Goal: Task Accomplishment & Management: Use online tool/utility

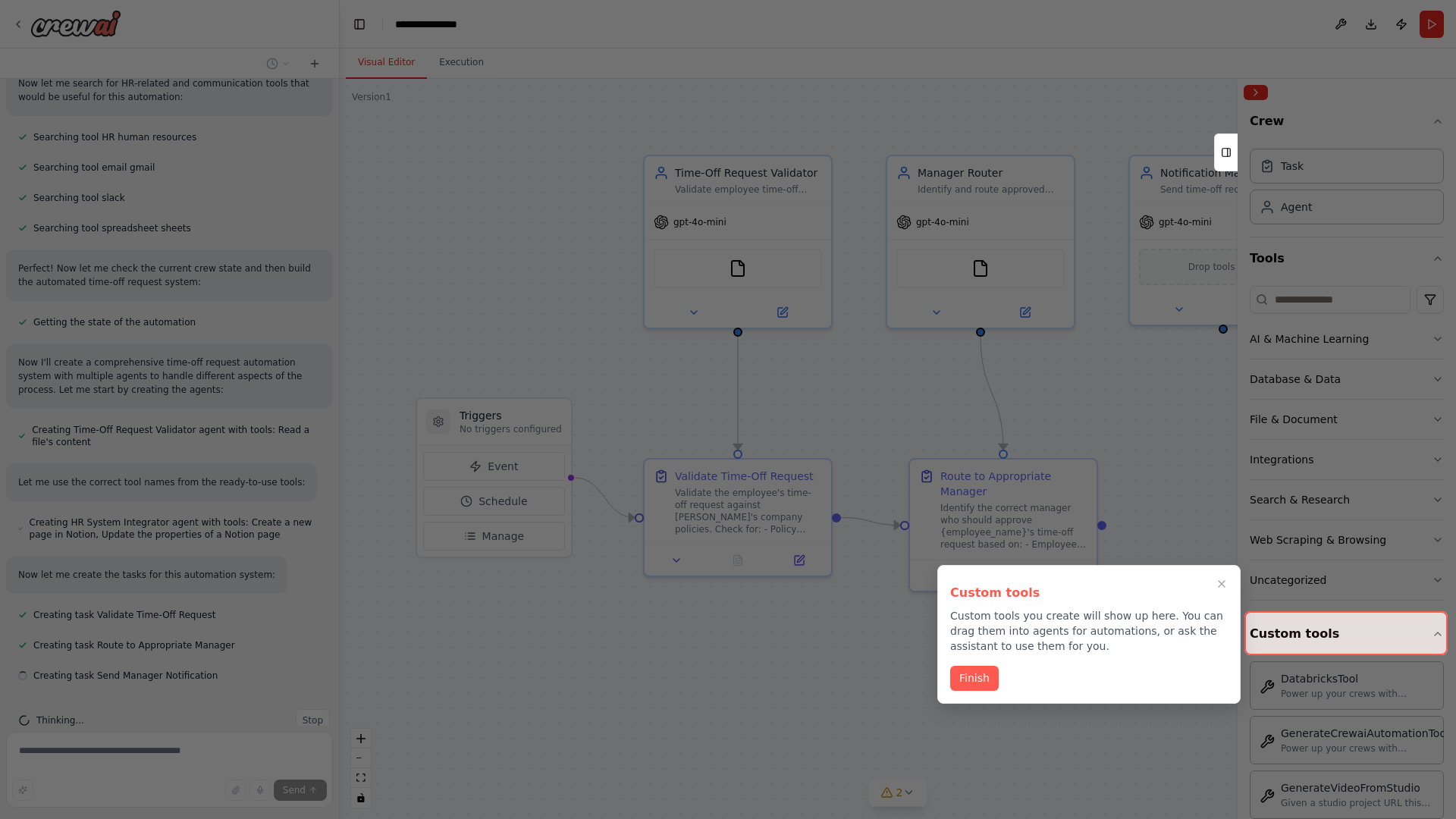
scroll to position [1114, 0]
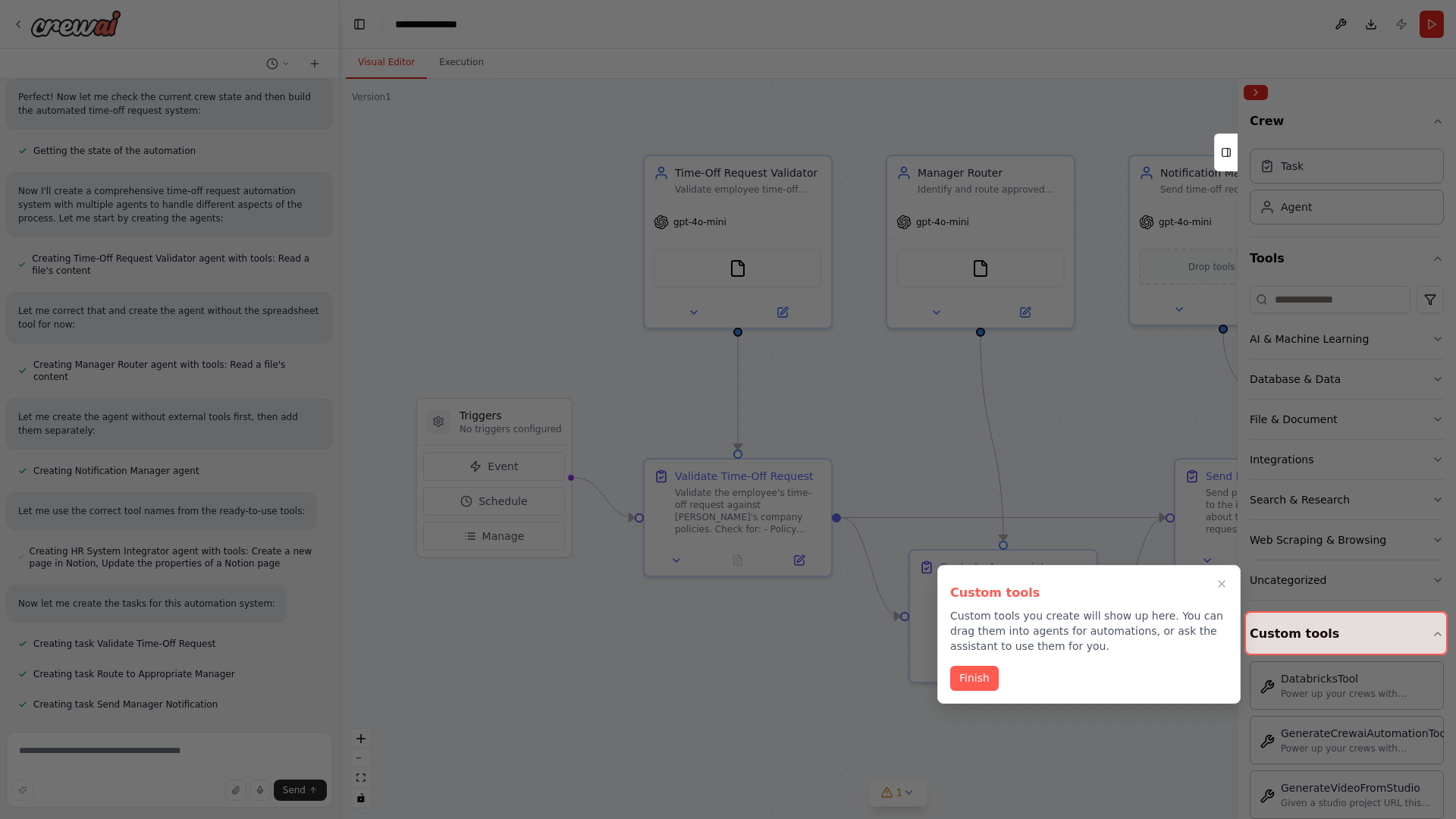
scroll to position [530, 0]
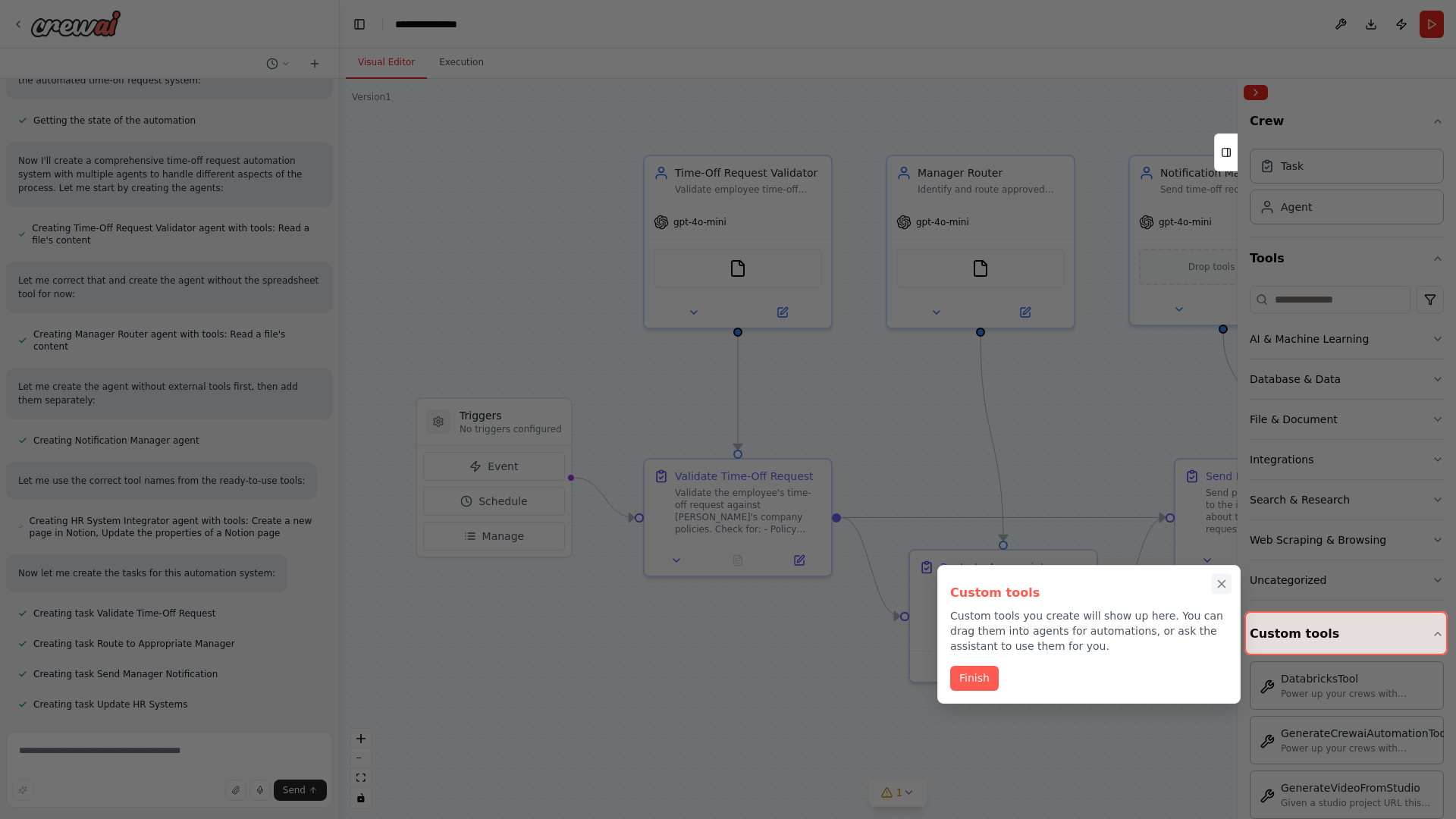
click at [1222, 584] on icon "Close walkthrough" at bounding box center [1222, 584] width 6 height 6
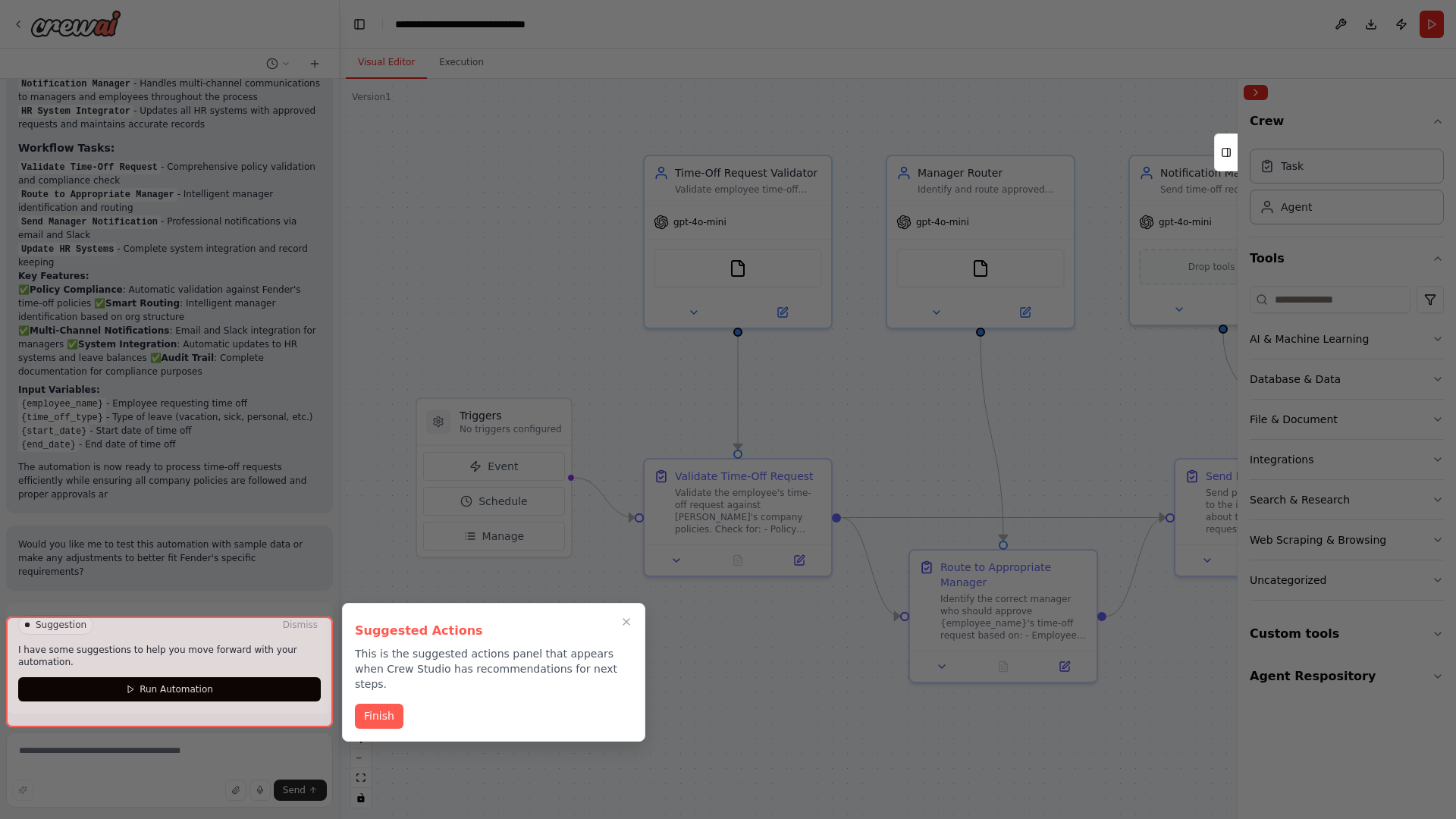
scroll to position [1485, 0]
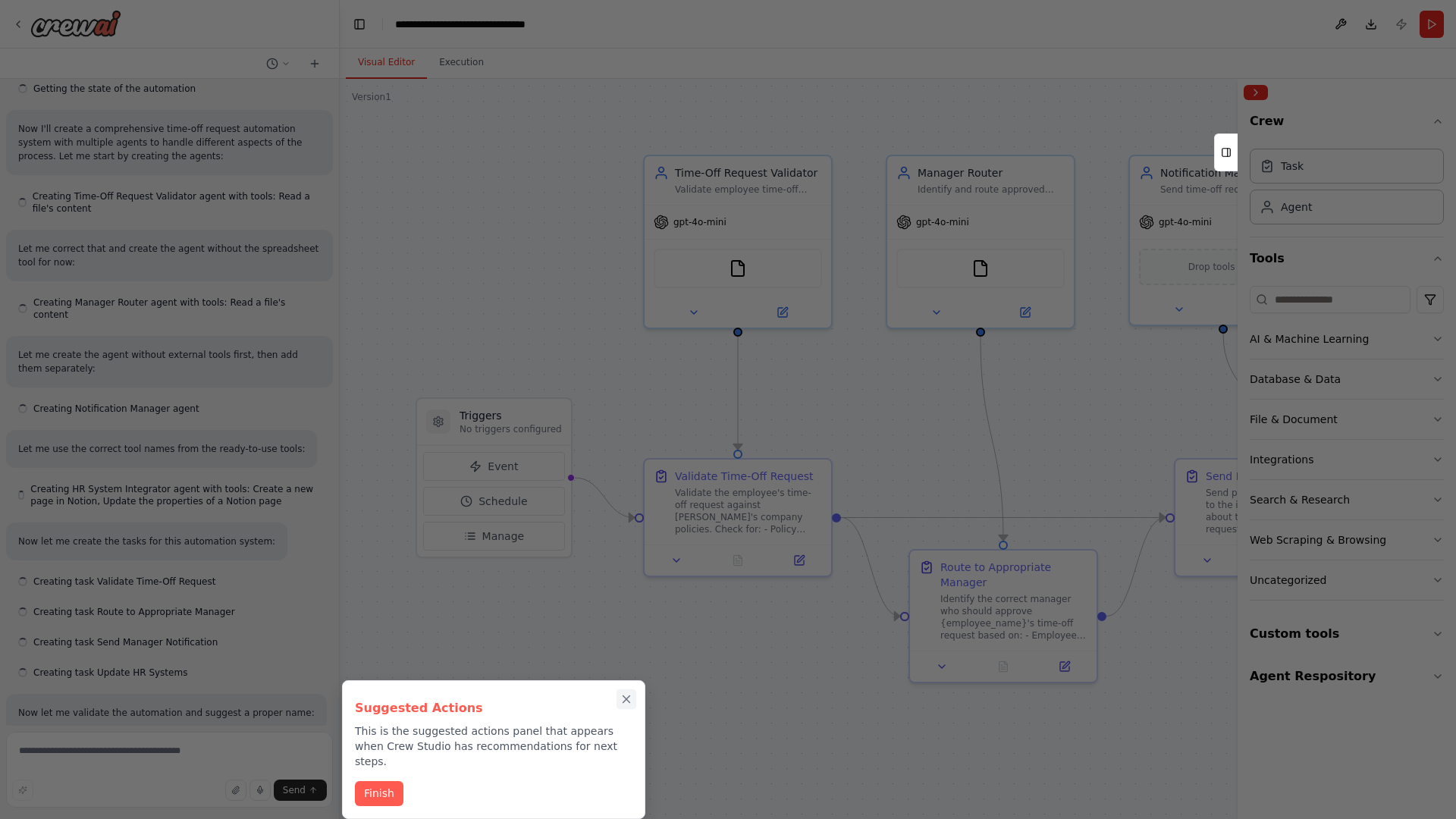
click at [627, 699] on icon "Close walkthrough" at bounding box center [627, 699] width 6 height 6
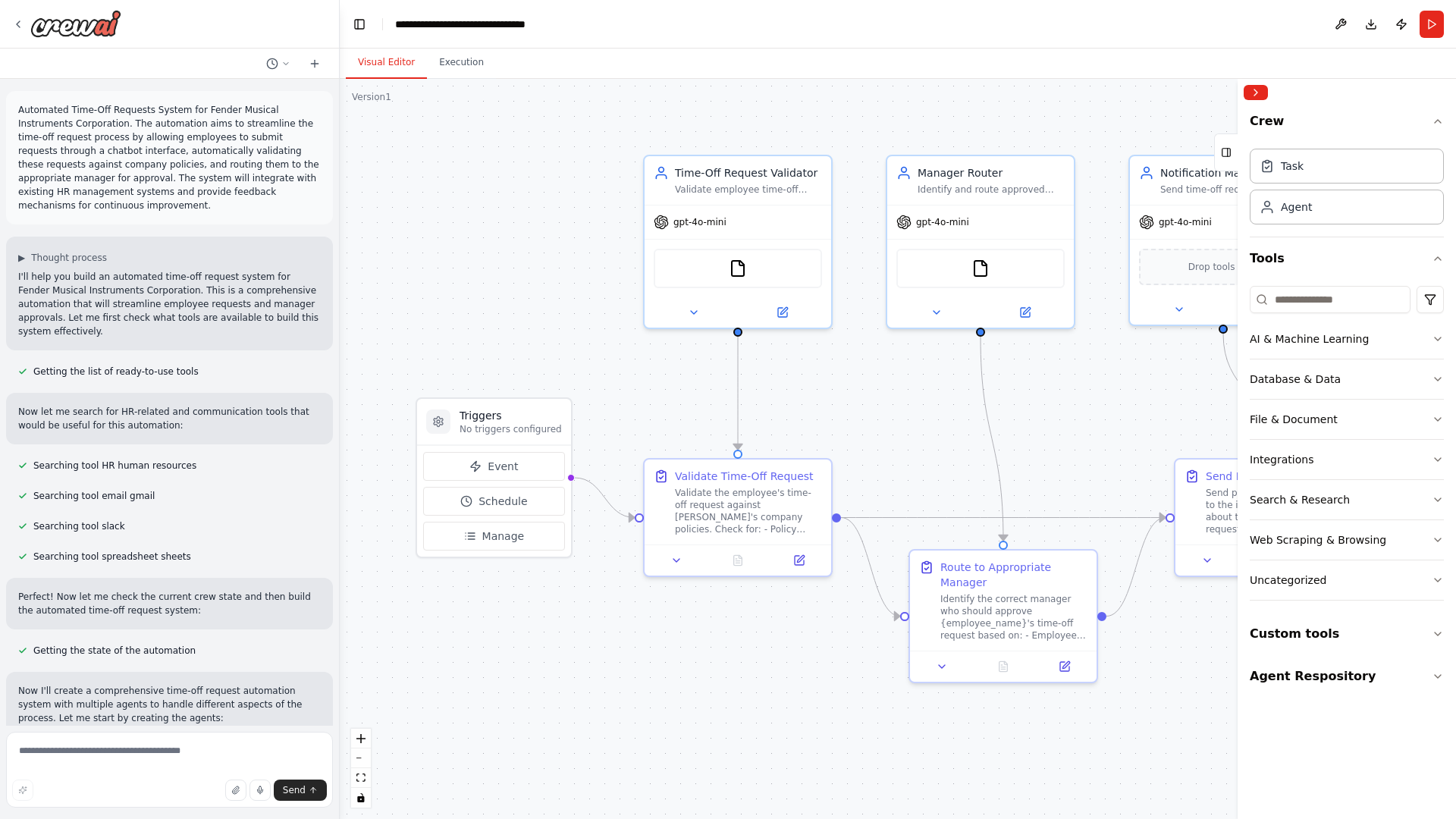
click at [21, 106] on p "Automated Time-Off Requests System for Fender Musical Instruments Corporation. …" at bounding box center [170, 158] width 303 height 110
click at [446, 167] on div ".deletable-edge-delete-btn { width: 20px; height: 20px; border: 0px solid #ffff…" at bounding box center [898, 449] width 1117 height 740
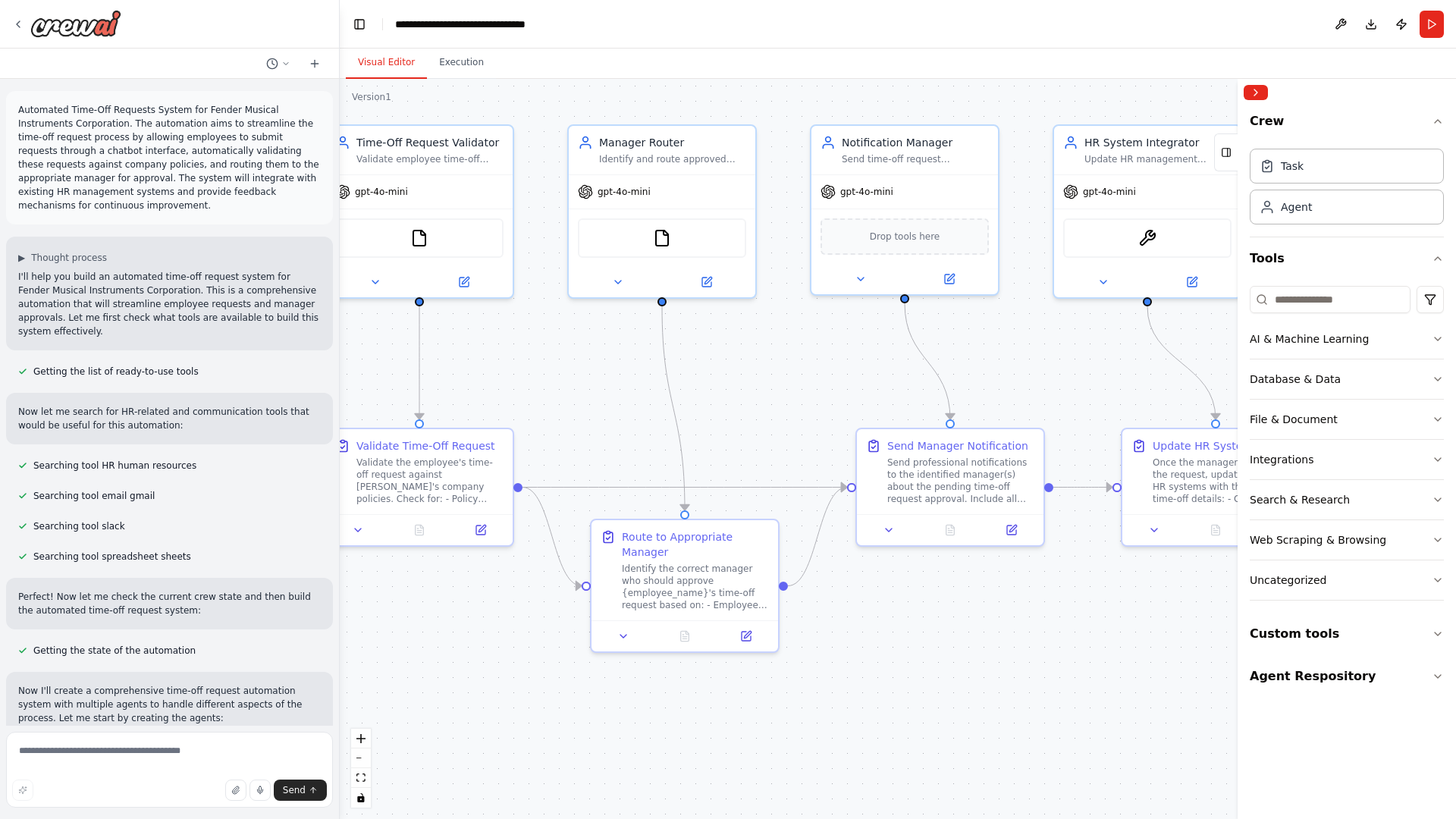
drag, startPoint x: 404, startPoint y: 308, endPoint x: 85, endPoint y: 278, distance: 320.4
click at [85, 278] on div "Automated Time-Off Requests System for Fender Musical Instruments Corporation. …" at bounding box center [728, 409] width 1456 height 819
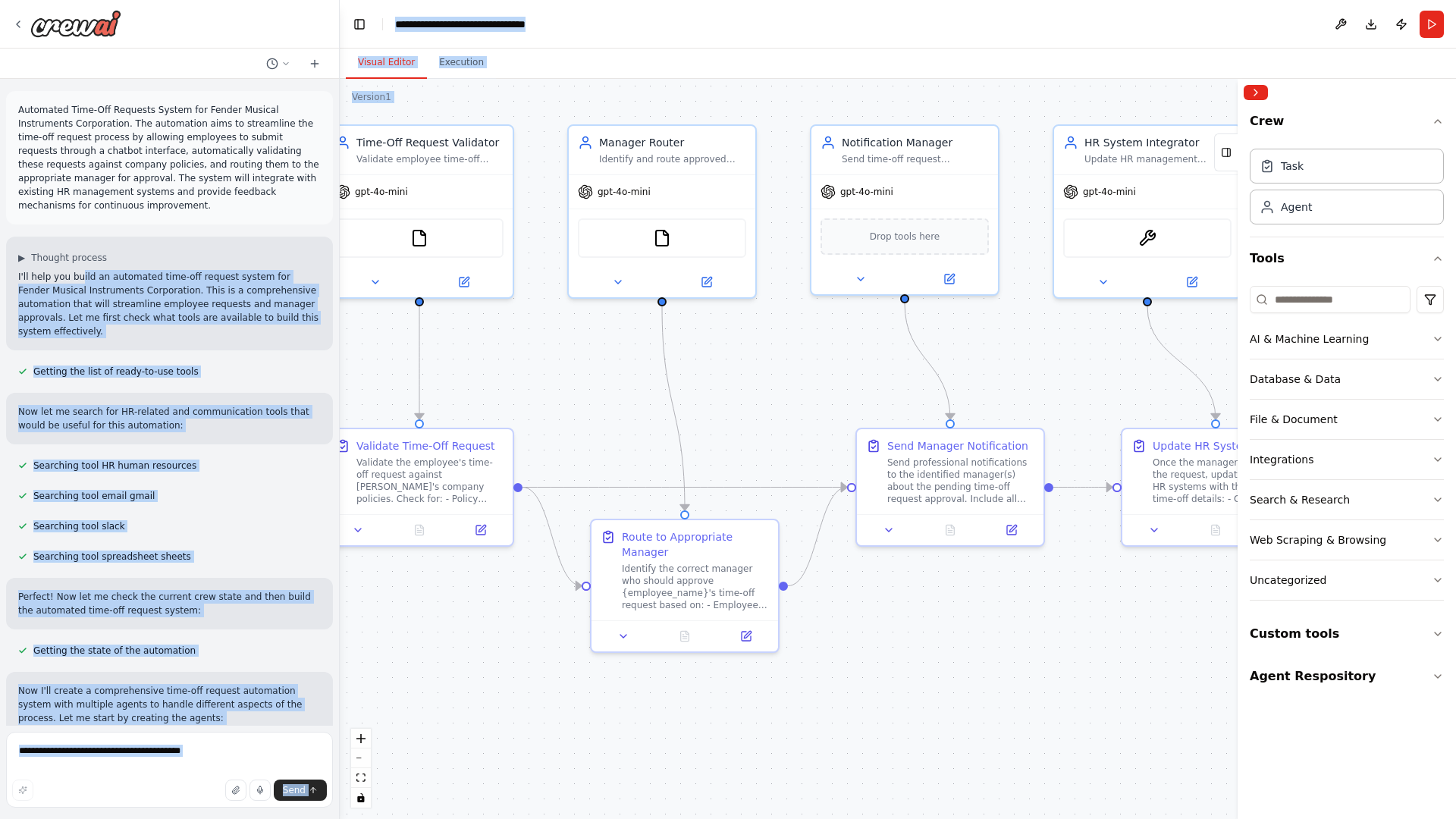
drag, startPoint x: 85, startPoint y: 278, endPoint x: 610, endPoint y: 403, distance: 539.7
click at [610, 403] on div "Automated Time-Off Requests System for Fender Musical Instruments Corporation. …" at bounding box center [728, 409] width 1456 height 819
